Goal: Find specific page/section: Find specific page/section

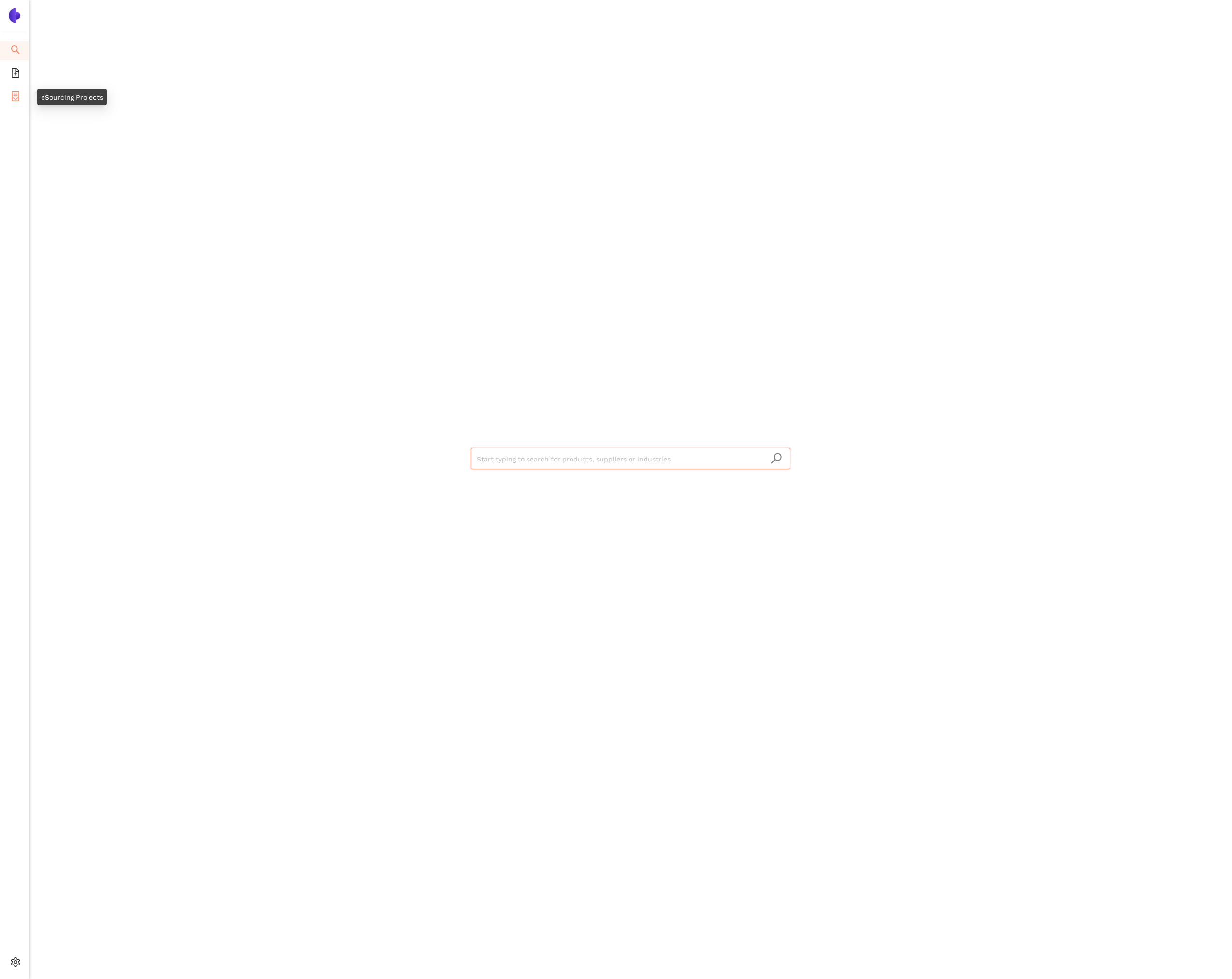
click at [13, 92] on icon "container" at bounding box center [15, 96] width 10 height 10
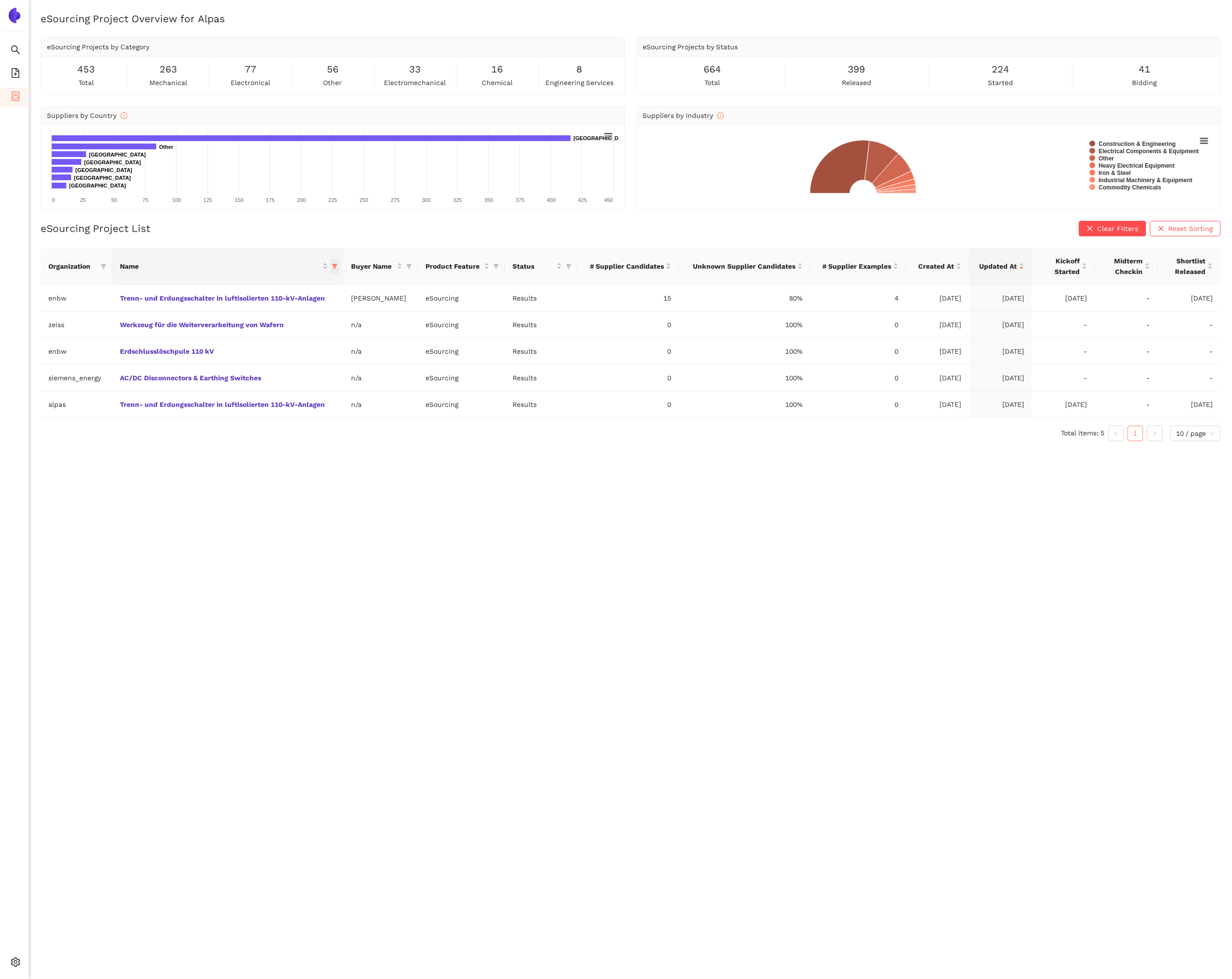
click at [334, 267] on icon "filter" at bounding box center [334, 266] width 5 height 4
click at [379, 281] on input "text" at bounding box center [545, 286] width 393 height 10
type input "tre"
click at [312, 341] on span "Trenn- und Erdungsschalter in luftisolierten 110-kV-Anlagen" at bounding box center [232, 339] width 204 height 7
checkbox input "false"
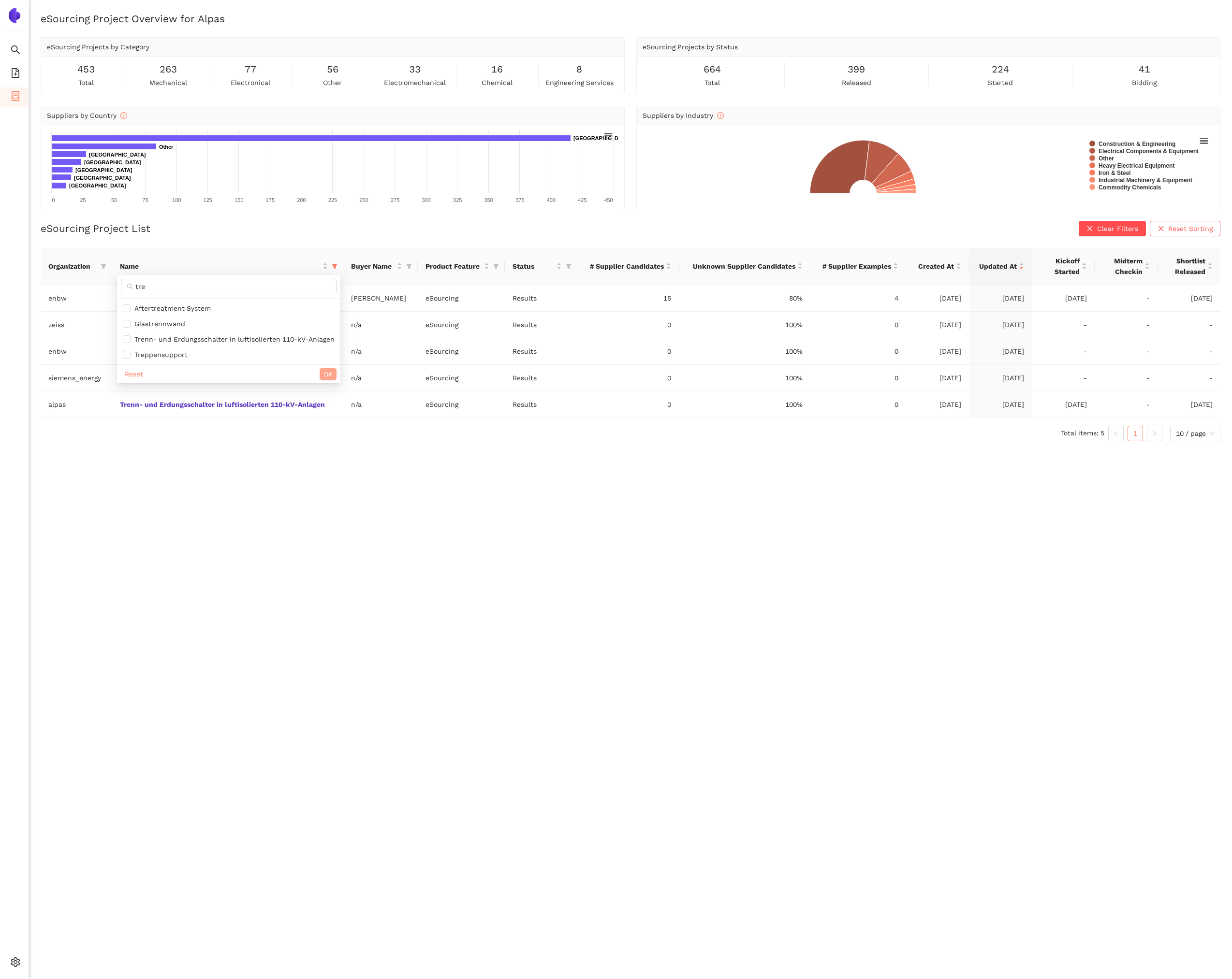
click at [328, 370] on span "OK" at bounding box center [328, 374] width 9 height 10
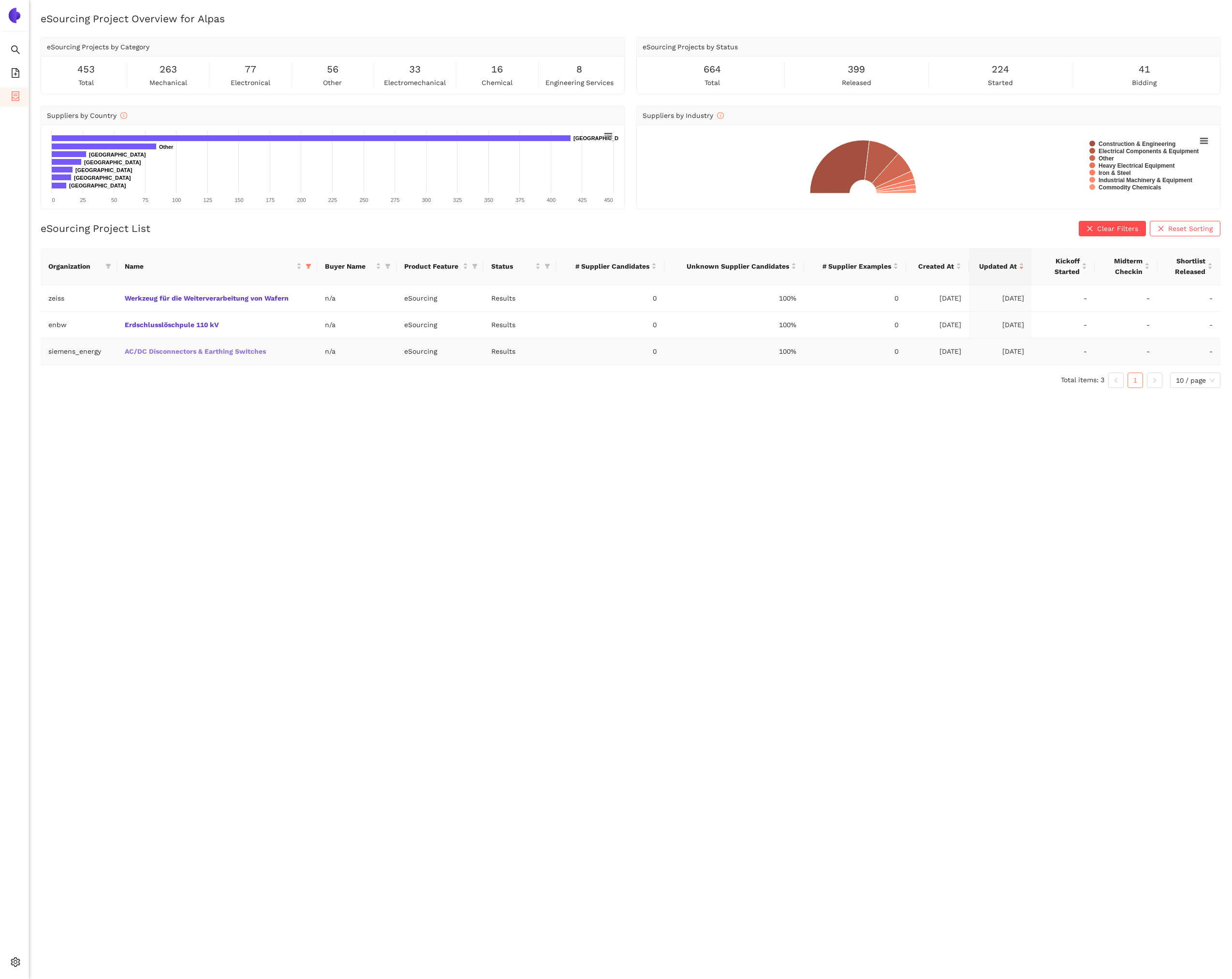
click at [0, 0] on link "AC/DC Disconnectors & Earthing Switches" at bounding box center [0, 0] width 0 height 0
